Goal: Transaction & Acquisition: Purchase product/service

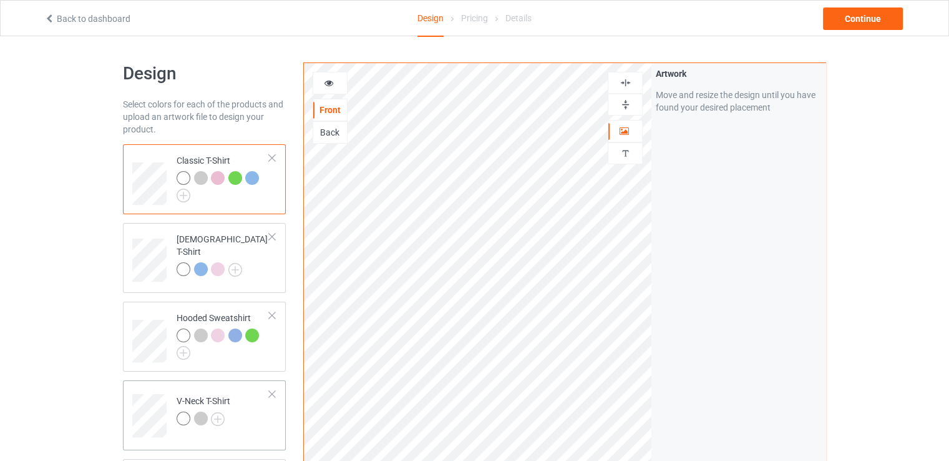
scroll to position [125, 0]
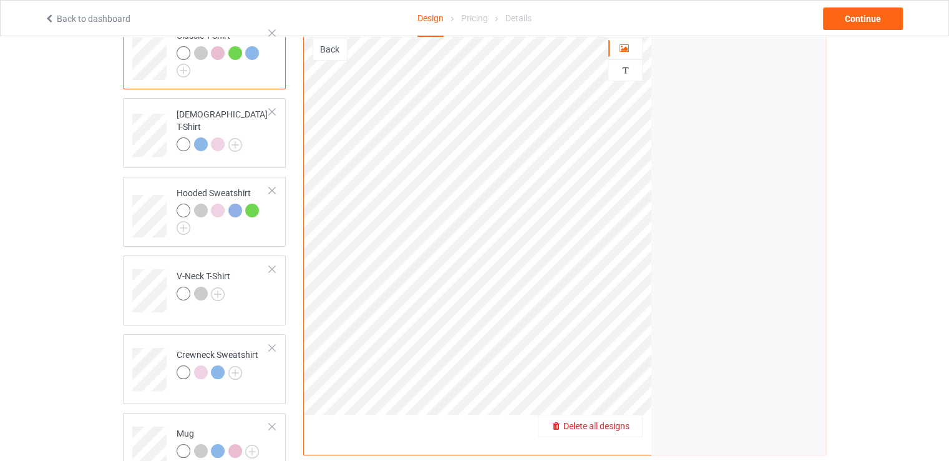
click at [622, 425] on span "Delete all designs" at bounding box center [597, 426] width 66 height 10
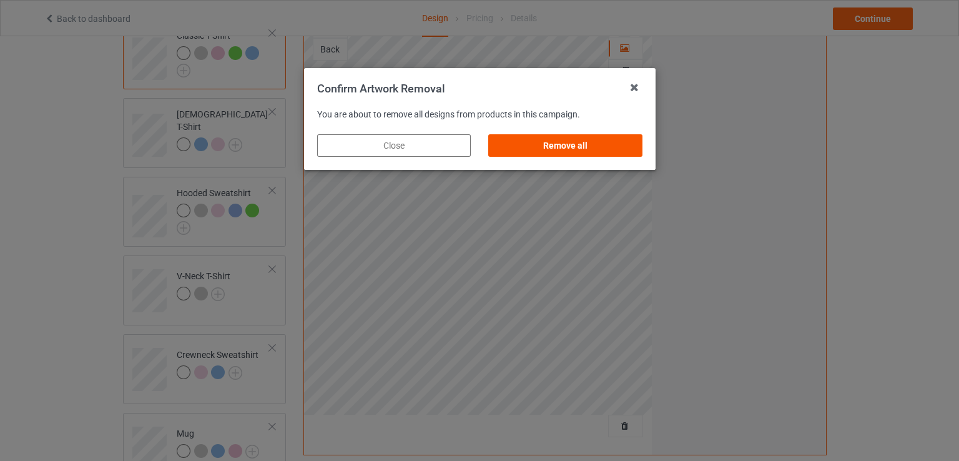
click at [580, 140] on div "Remove all" at bounding box center [565, 145] width 154 height 22
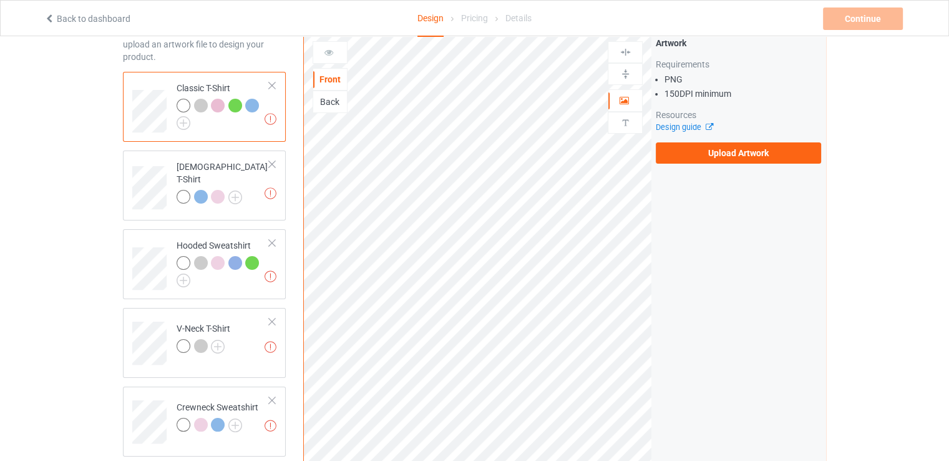
scroll to position [0, 0]
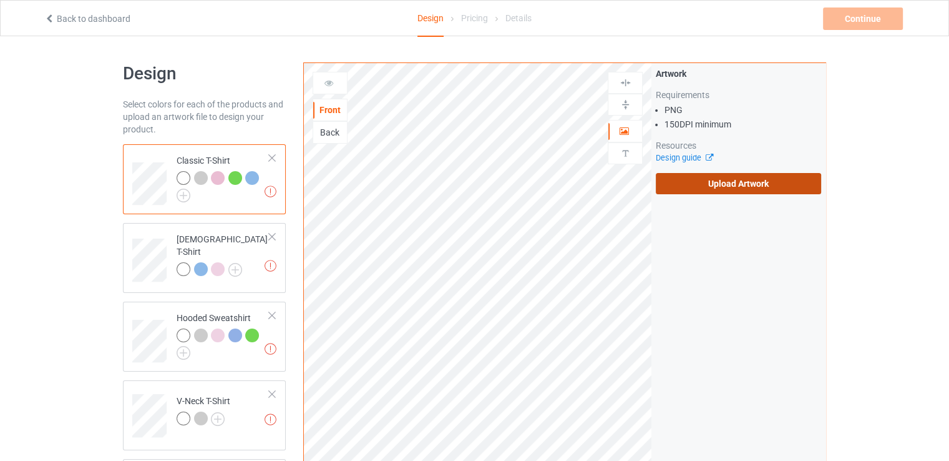
click at [700, 191] on label "Upload Artwork" at bounding box center [738, 183] width 165 height 21
click at [0, 0] on input "Upload Artwork" at bounding box center [0, 0] width 0 height 0
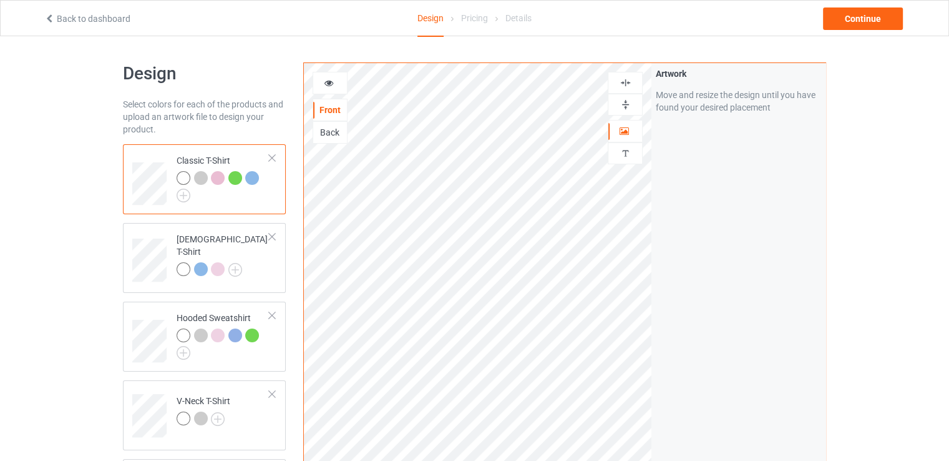
click at [627, 103] on img at bounding box center [626, 105] width 12 height 12
click at [625, 81] on img at bounding box center [626, 83] width 12 height 12
click at [874, 18] on div "Continue" at bounding box center [863, 18] width 80 height 22
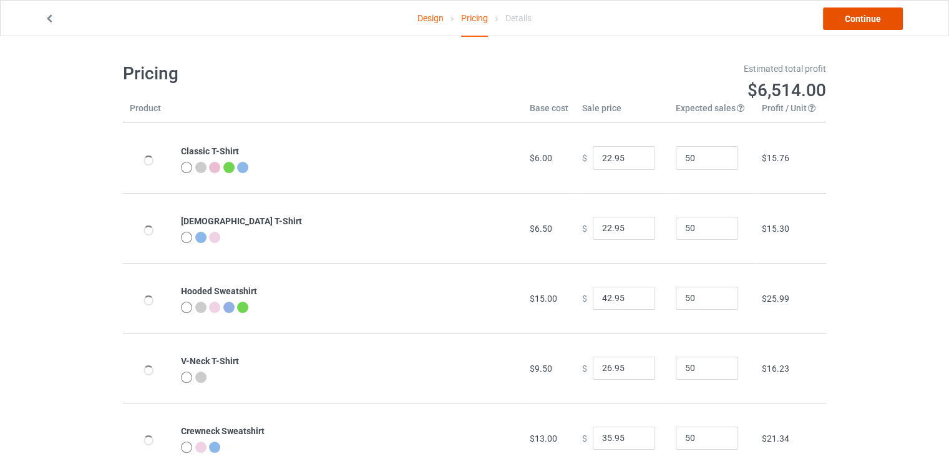
click at [879, 21] on link "Continue" at bounding box center [863, 18] width 80 height 22
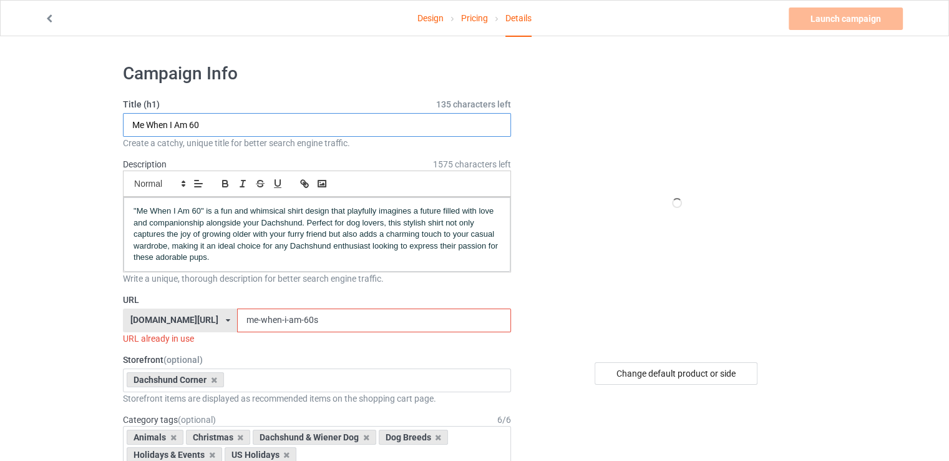
click at [250, 124] on input "Me When I Am 60" at bounding box center [317, 125] width 388 height 24
paste input "His Footprints Are Tiny; His Impact Is Vast"
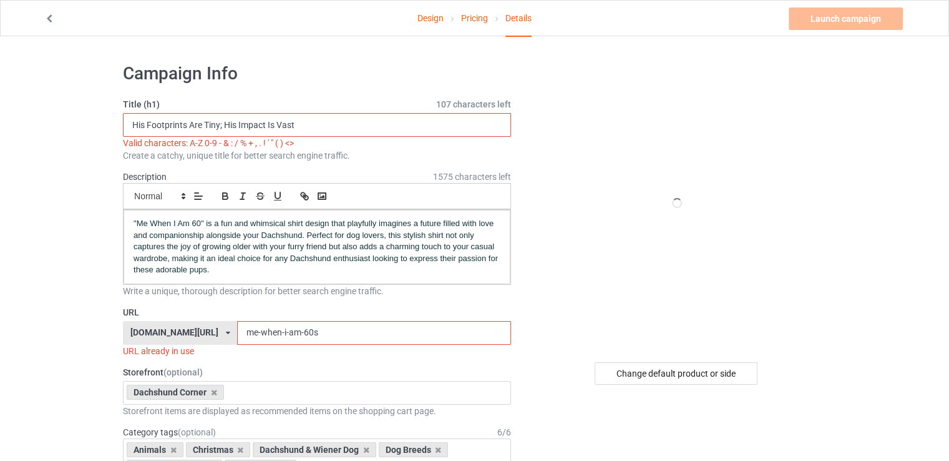
type input "His Footprints Are Tiny; His Impact Is Vast"
click at [295, 331] on input "me-when-i-am-60s" at bounding box center [373, 333] width 273 height 24
paste input "His Footprints Are Tiny; His Impact Is Vast"
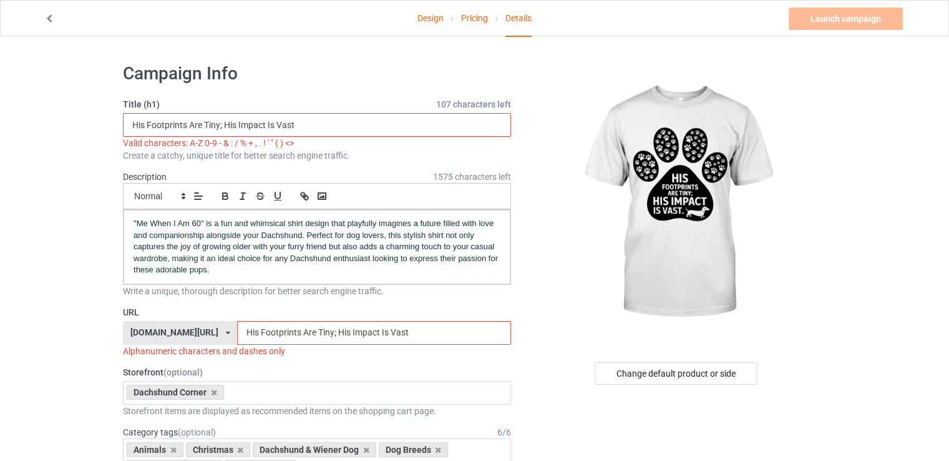
drag, startPoint x: 215, startPoint y: 338, endPoint x: 208, endPoint y: 337, distance: 7.0
click at [237, 337] on input "His Footprints Are Tiny; His Impact Is Vast" at bounding box center [373, 333] width 273 height 24
drag, startPoint x: 221, startPoint y: 333, endPoint x: 228, endPoint y: 331, distance: 7.6
click at [237, 331] on input "his Footprints Are Tiny; His Impact Is Vast" at bounding box center [373, 333] width 273 height 24
click at [268, 328] on input "his-footprints Are Tiny; His Impact Is Vast" at bounding box center [373, 333] width 273 height 24
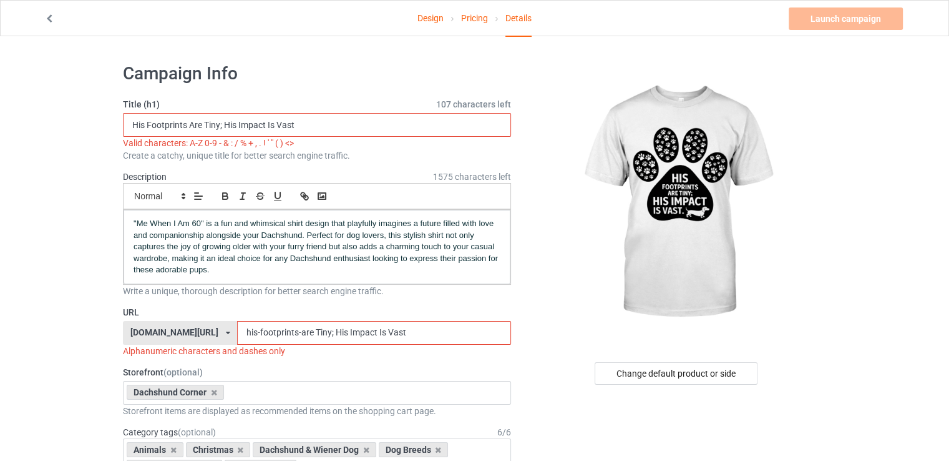
drag, startPoint x: 282, startPoint y: 332, endPoint x: 275, endPoint y: 333, distance: 6.9
click at [275, 333] on input "his-footprints-are Tiny; His Impact Is Vast" at bounding box center [373, 333] width 273 height 24
drag, startPoint x: 300, startPoint y: 333, endPoint x: 293, endPoint y: 333, distance: 6.9
click at [293, 333] on input "his-footprints-are-tiny; His Impact Is Vast" at bounding box center [373, 333] width 273 height 24
click at [307, 333] on input "his-footprints-are-tiny-his Impact Is Vast" at bounding box center [373, 333] width 273 height 24
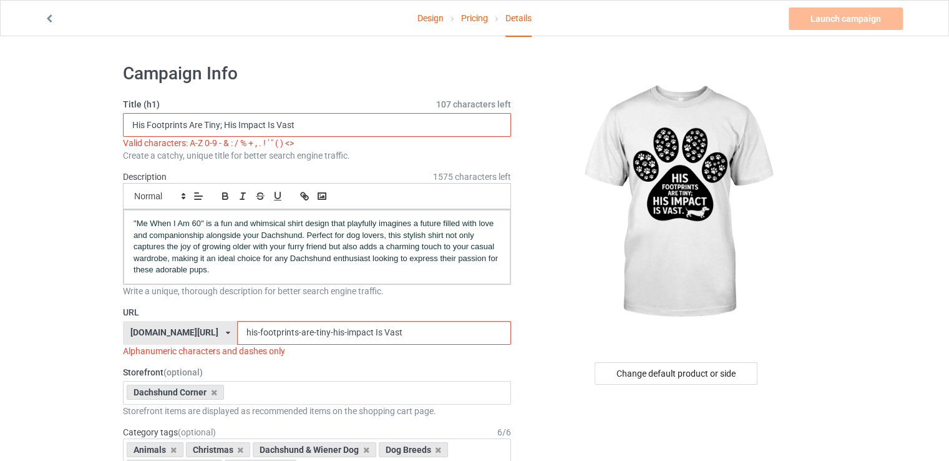
click at [335, 333] on input "his-footprints-are-tiny-his-impact Is Vast" at bounding box center [373, 333] width 273 height 24
drag, startPoint x: 354, startPoint y: 335, endPoint x: 346, endPoint y: 334, distance: 8.8
click at [346, 334] on input "his-footprints-are-tiny-his-impact-is Vast" at bounding box center [373, 333] width 273 height 24
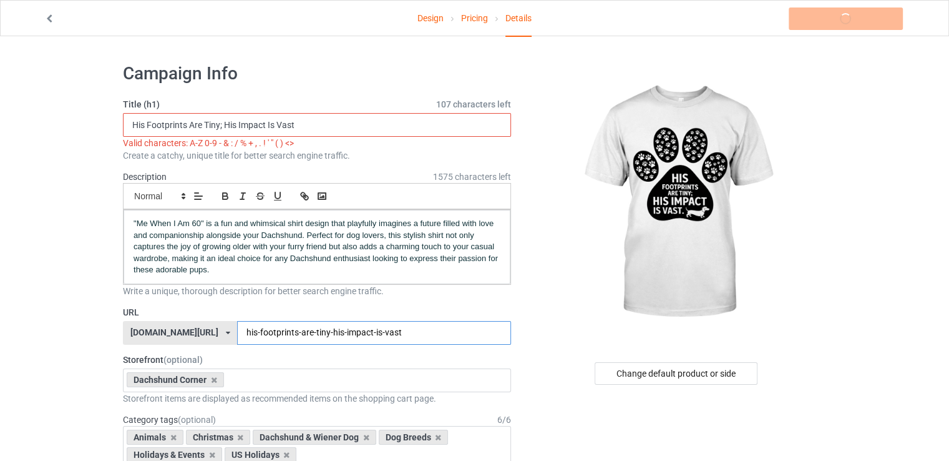
type input "his-footprints-are-tiny-his-impact-is-vast"
click at [396, 313] on label "URL" at bounding box center [317, 312] width 388 height 12
drag, startPoint x: 183, startPoint y: 348, endPoint x: 59, endPoint y: 369, distance: 125.4
click at [343, 251] on p ""Me When I Am 60" is a fun and whimsical shirt design that playfully imagines a…" at bounding box center [317, 247] width 367 height 58
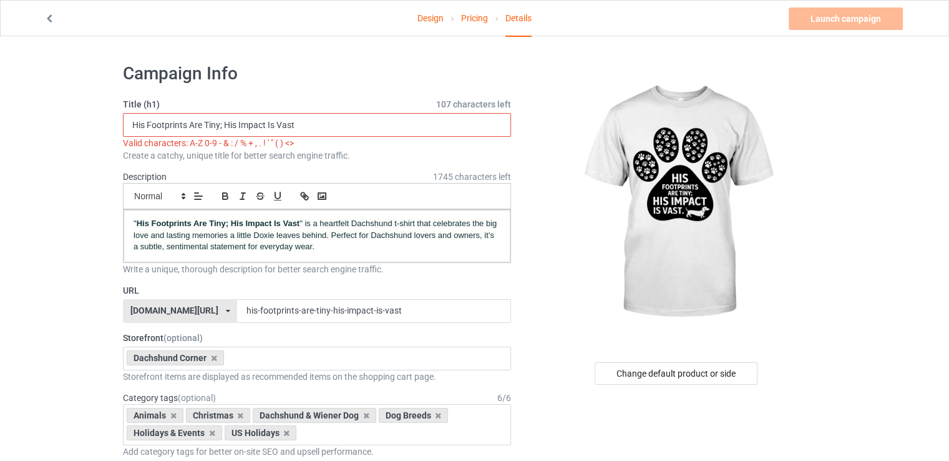
click at [222, 127] on input "His Footprints Are Tiny; His Impact Is Vast" at bounding box center [317, 125] width 388 height 24
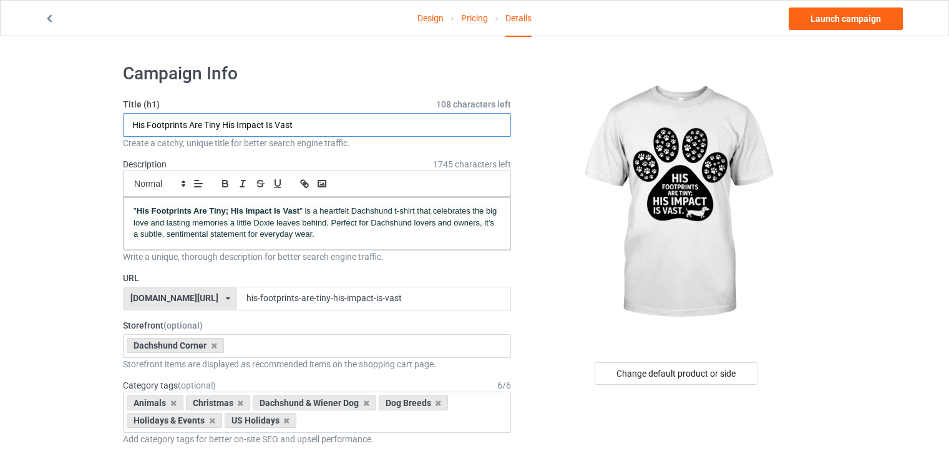
type input "His Footprints Are Tiny His Impact Is Vast"
click at [852, 16] on link "Launch campaign" at bounding box center [846, 18] width 114 height 22
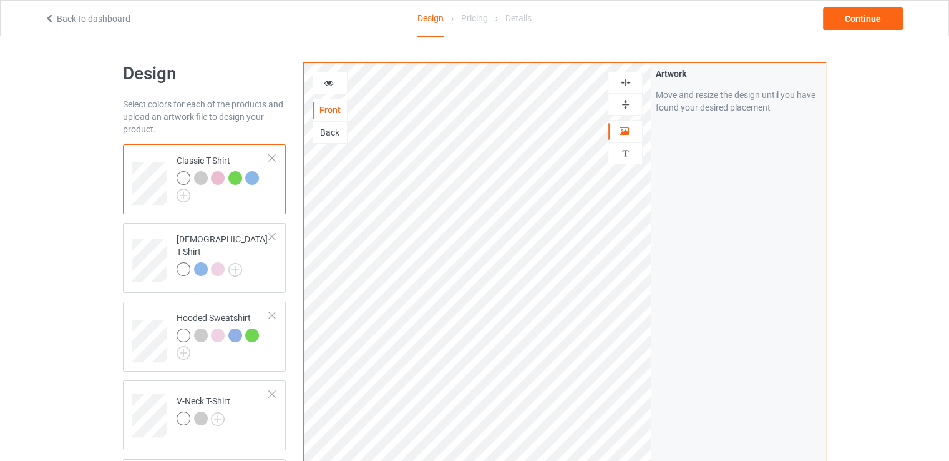
scroll to position [250, 0]
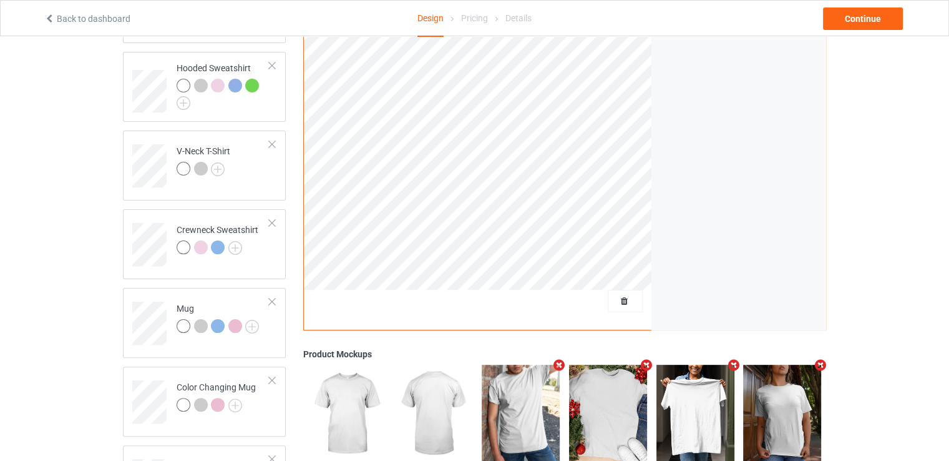
click at [625, 308] on div at bounding box center [625, 301] width 35 height 22
click at [618, 298] on span "Delete all designs" at bounding box center [597, 301] width 66 height 10
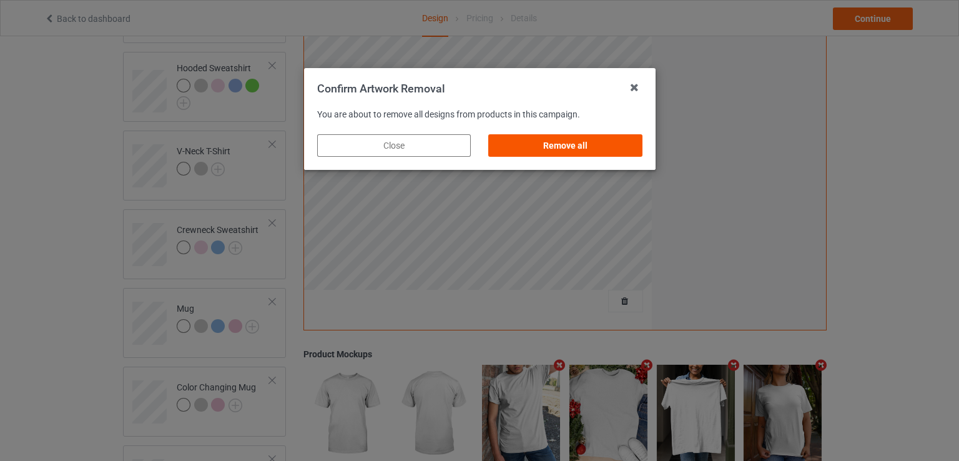
click at [598, 152] on div "Remove all" at bounding box center [565, 145] width 154 height 22
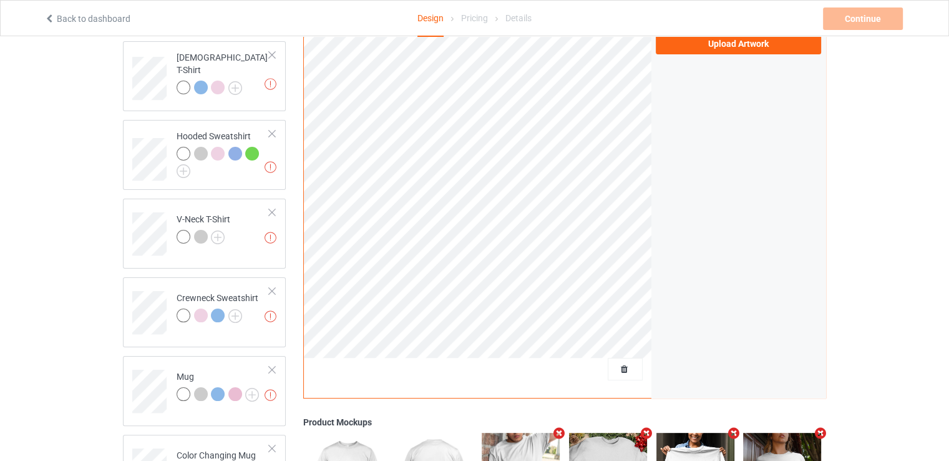
scroll to position [125, 0]
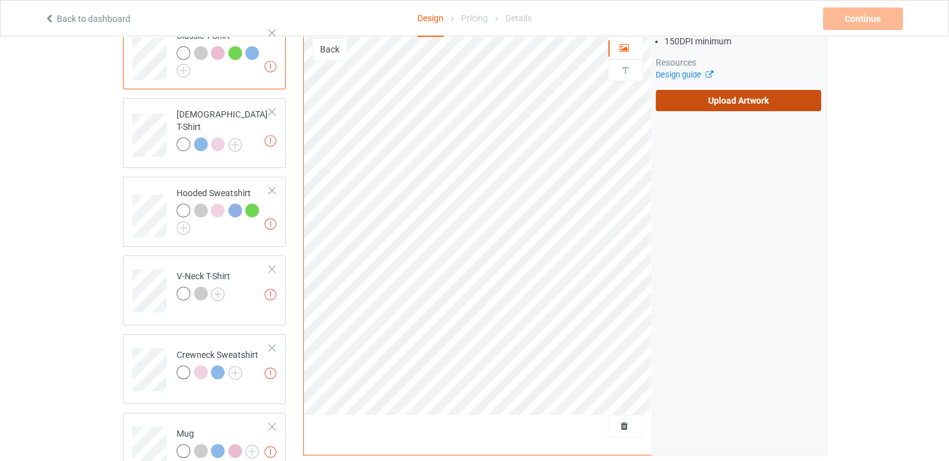
click at [708, 105] on label "Upload Artwork" at bounding box center [738, 100] width 165 height 21
click at [0, 0] on input "Upload Artwork" at bounding box center [0, 0] width 0 height 0
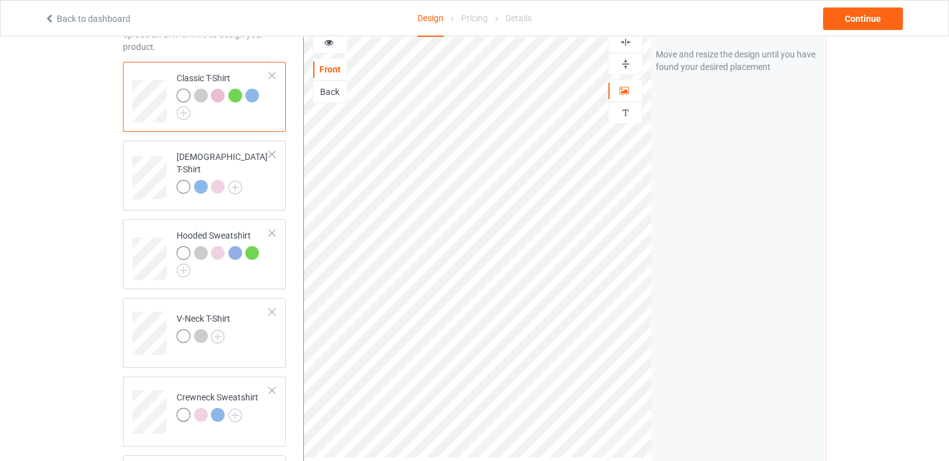
scroll to position [62, 0]
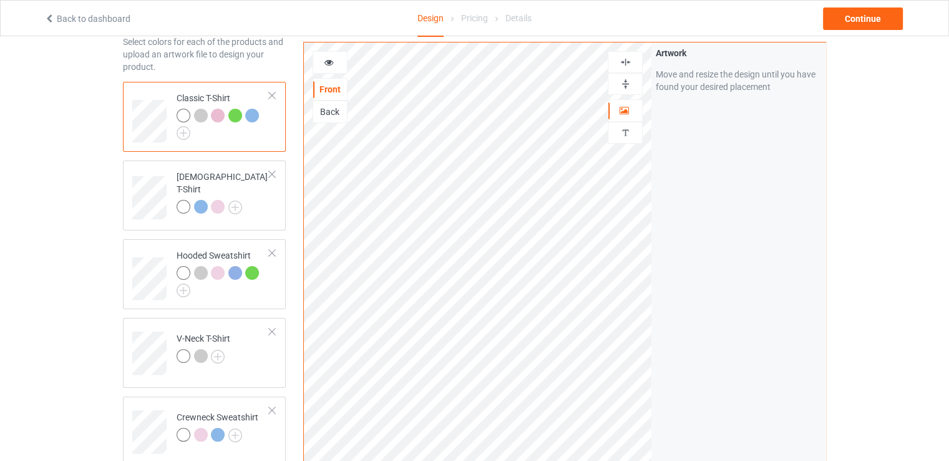
click at [624, 86] on img at bounding box center [626, 84] width 12 height 12
click at [629, 62] on img at bounding box center [626, 62] width 12 height 12
click at [867, 21] on div "Continue" at bounding box center [863, 18] width 80 height 22
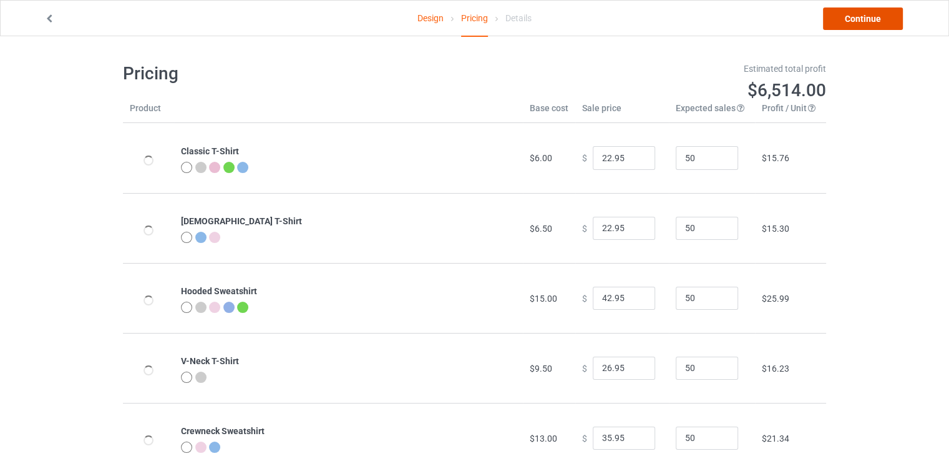
click at [889, 21] on link "Continue" at bounding box center [863, 18] width 80 height 22
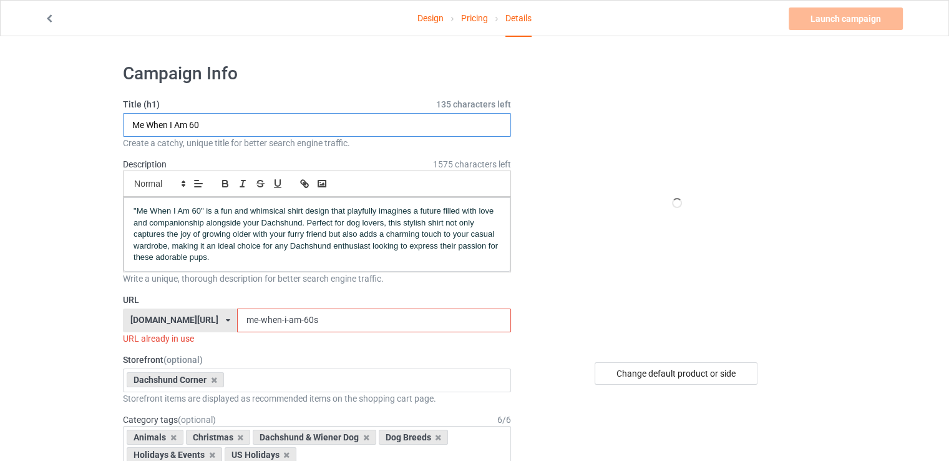
click at [277, 125] on input "Me When I Am 60" at bounding box center [317, 125] width 388 height 24
paste input "A Good Day Starts With A Warm Nose And Ends With A Warm Snuggle"
type input "A Good Day Starts With A Warm Nose And Ends With A Warm Snuggle"
click at [314, 313] on input "me-when-i-am-60s" at bounding box center [373, 320] width 273 height 24
paste input "A Good Day Starts With A Warm Nose And Ends With A"
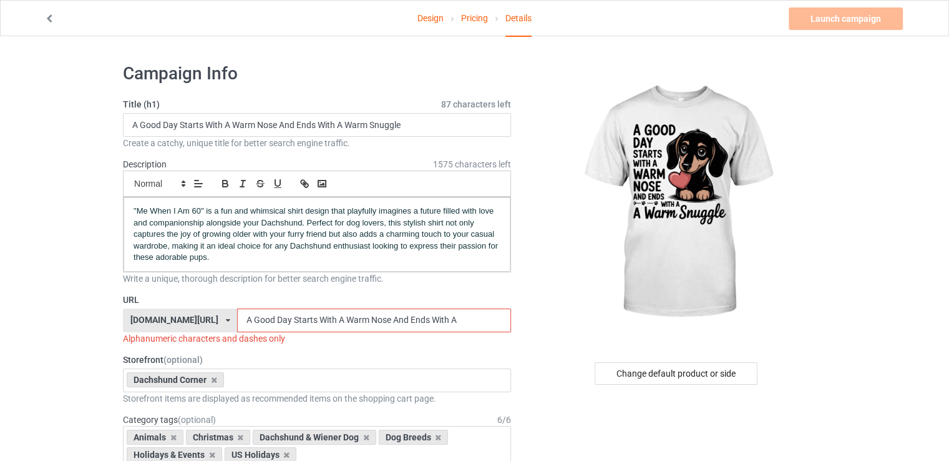
drag, startPoint x: 222, startPoint y: 321, endPoint x: 207, endPoint y: 319, distance: 15.7
click at [237, 319] on input "A Good Day Starts With A Warm Nose And Ends With A" at bounding box center [373, 320] width 273 height 24
click at [243, 318] on input "a-good Day Starts With A Warm Nose And Ends With A" at bounding box center [373, 320] width 273 height 24
drag, startPoint x: 260, startPoint y: 320, endPoint x: 253, endPoint y: 320, distance: 6.3
click at [253, 320] on input "a-good-day Starts With A Warm Nose And Ends With A" at bounding box center [373, 320] width 273 height 24
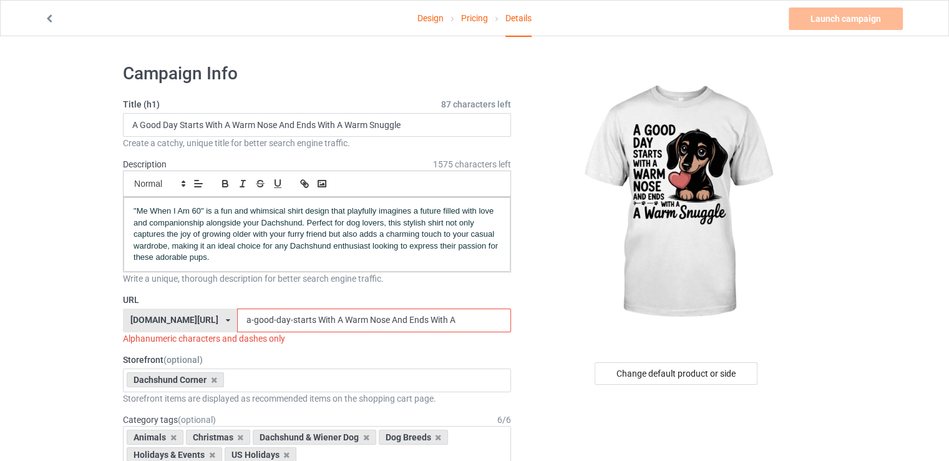
drag, startPoint x: 278, startPoint y: 320, endPoint x: 286, endPoint y: 320, distance: 8.1
click at [286, 320] on input "a-good-day-starts With A Warm Nose And Ends With A" at bounding box center [373, 320] width 273 height 24
drag, startPoint x: 297, startPoint y: 318, endPoint x: 313, endPoint y: 320, distance: 16.3
click at [313, 320] on input "a-good-day-starts-with A Warm Nose And Ends With A" at bounding box center [373, 320] width 273 height 24
drag, startPoint x: 329, startPoint y: 319, endPoint x: 336, endPoint y: 319, distance: 6.9
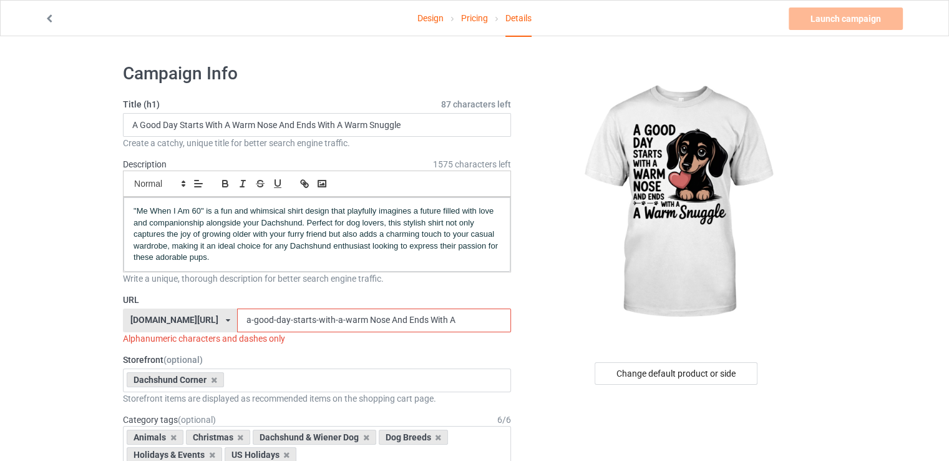
click at [336, 319] on input "a-good-day-starts-with-a-warm Nose And Ends With A" at bounding box center [373, 320] width 273 height 24
drag, startPoint x: 350, startPoint y: 320, endPoint x: 358, endPoint y: 324, distance: 9.2
click at [358, 324] on input "a-good-day-starts-with-a-warm-nose And Ends With A" at bounding box center [373, 320] width 273 height 24
drag, startPoint x: 367, startPoint y: 318, endPoint x: 373, endPoint y: 319, distance: 6.3
click at [373, 319] on input "a-good-day-starts-with-a-warm-nose-and Ends With A" at bounding box center [373, 320] width 273 height 24
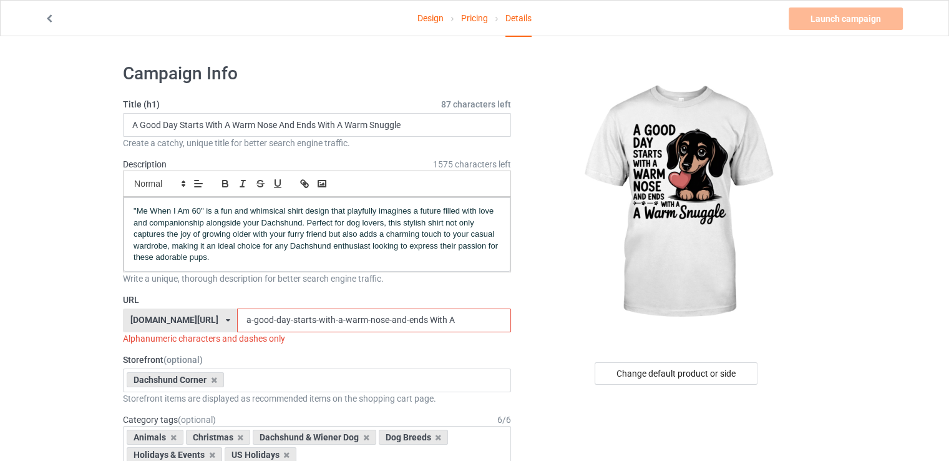
drag, startPoint x: 388, startPoint y: 318, endPoint x: 397, endPoint y: 320, distance: 9.5
click at [397, 320] on input "a-good-day-starts-with-a-warm-nose-and-ends With A" at bounding box center [373, 320] width 273 height 24
click at [399, 318] on input "a-good-day-starts-with-a-warm-nose-and-ends With A" at bounding box center [373, 320] width 273 height 24
drag, startPoint x: 350, startPoint y: 318, endPoint x: 429, endPoint y: 320, distance: 79.3
click at [429, 320] on input "a-good-day-starts-with-a-warm-nose-and-ends With A" at bounding box center [373, 320] width 273 height 24
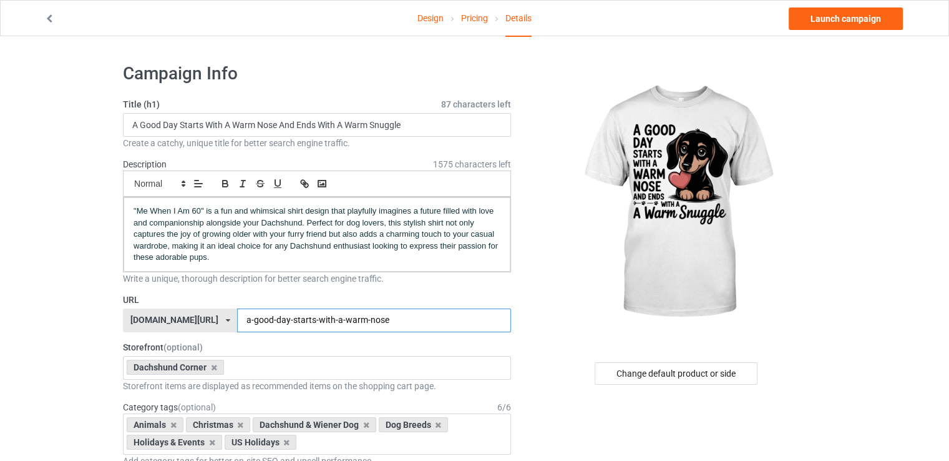
drag, startPoint x: 405, startPoint y: 325, endPoint x: 18, endPoint y: 310, distance: 387.2
type input "a-good-day-starts-with-a-warm-nose"
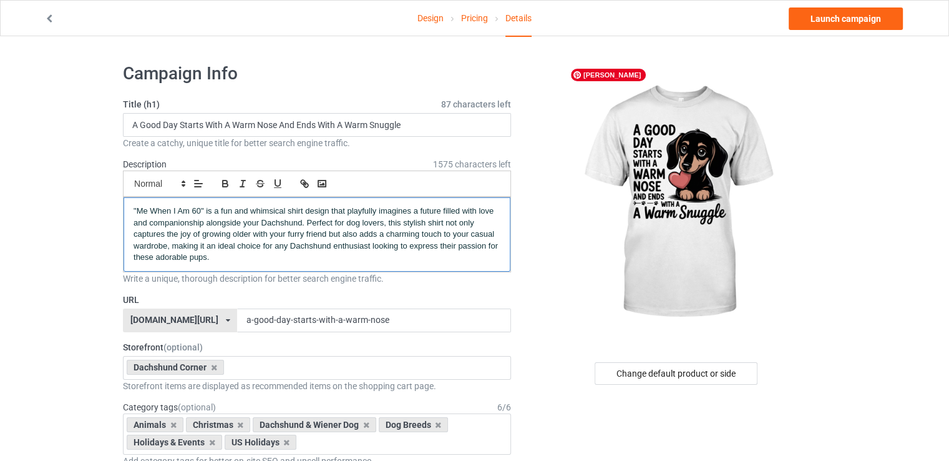
click at [380, 237] on span ""Me When I Am 60" is a fun and whimsical shirt design that playfully imagines a…" at bounding box center [317, 234] width 367 height 56
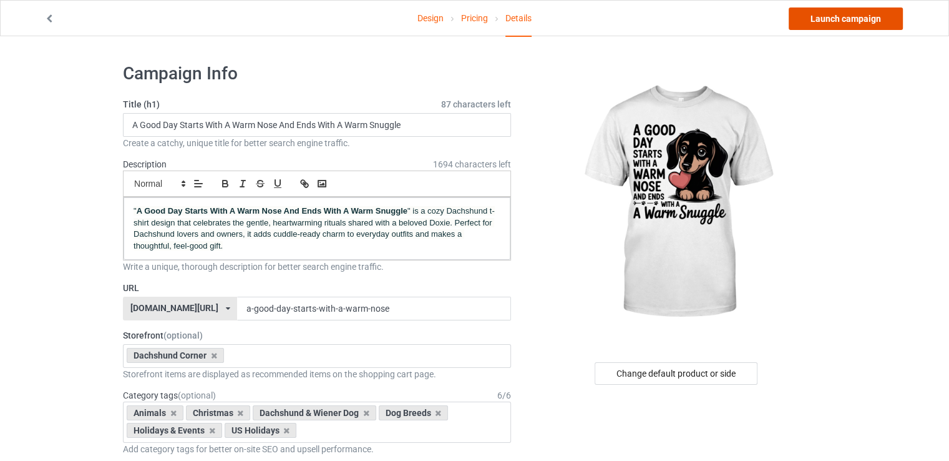
click at [846, 17] on link "Launch campaign" at bounding box center [846, 18] width 114 height 22
